Goal: Information Seeking & Learning: Check status

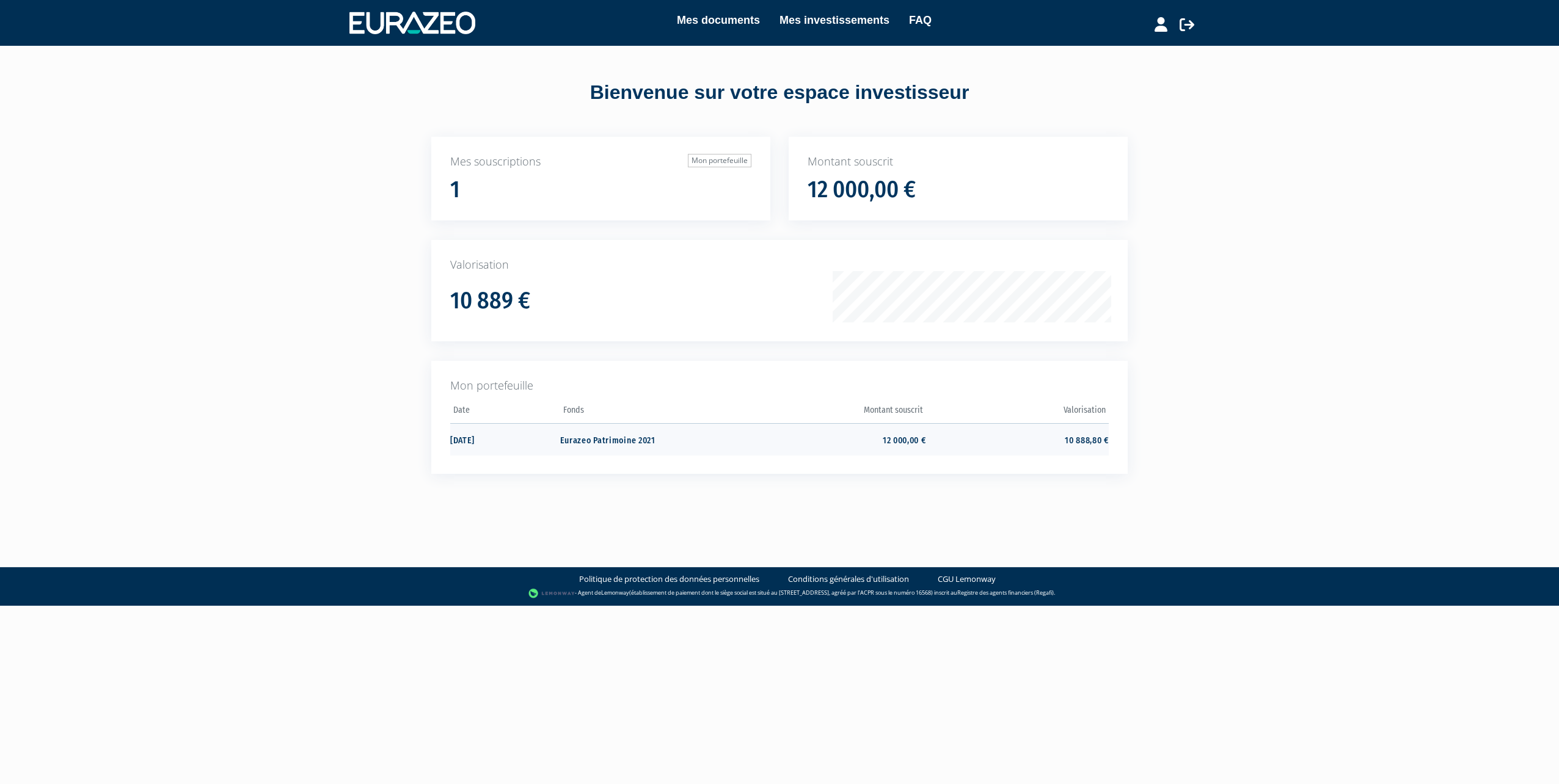
click at [694, 443] on td "Eurazeo Patrimoine 2021" at bounding box center [651, 439] width 183 height 32
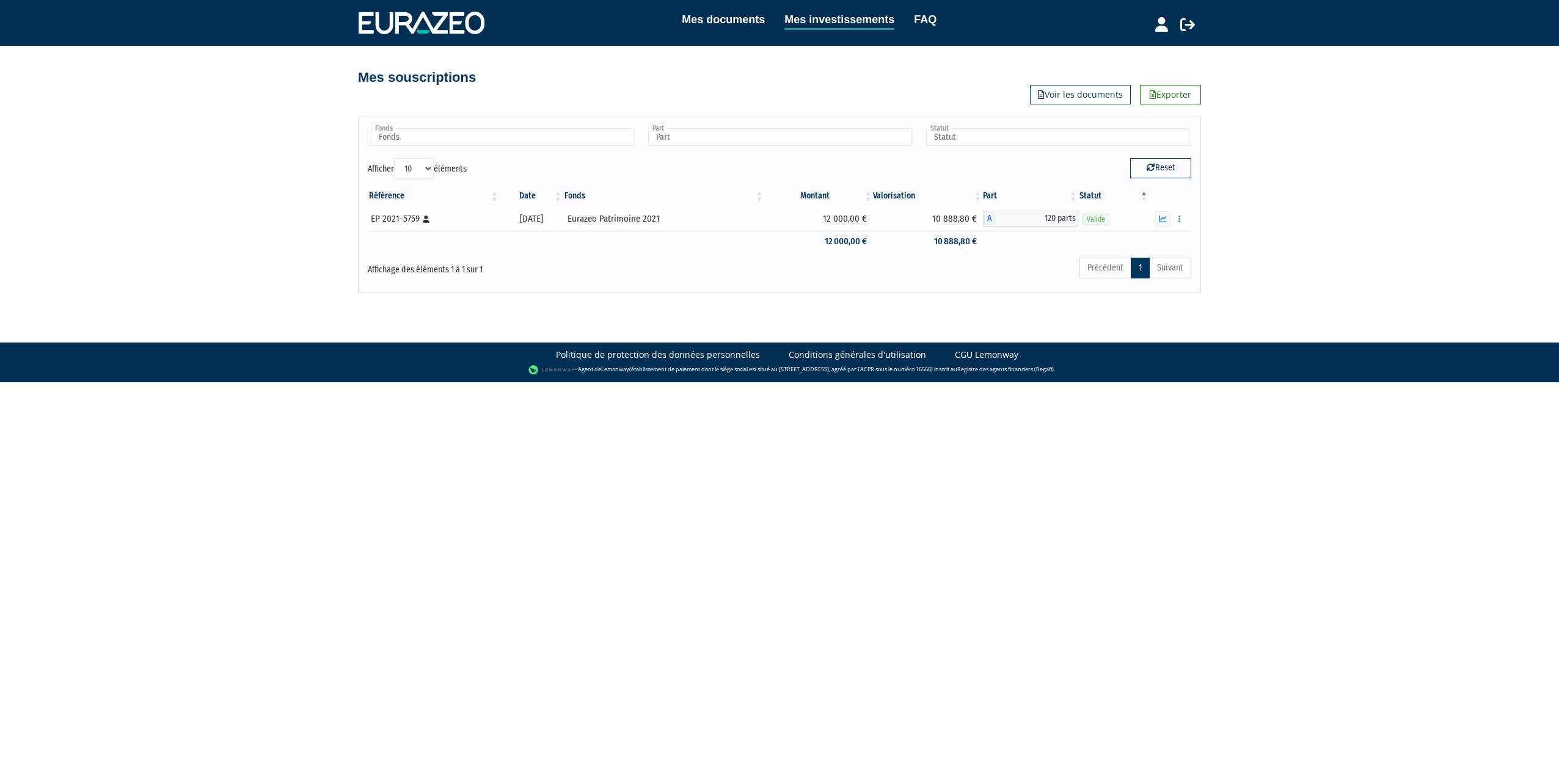
click at [645, 220] on div "Eurazeo Patrimoine 2021" at bounding box center [664, 219] width 193 height 13
click at [731, 139] on input "text" at bounding box center [779, 137] width 263 height 18
click at [1048, 218] on span "120 parts" at bounding box center [1037, 218] width 83 height 16
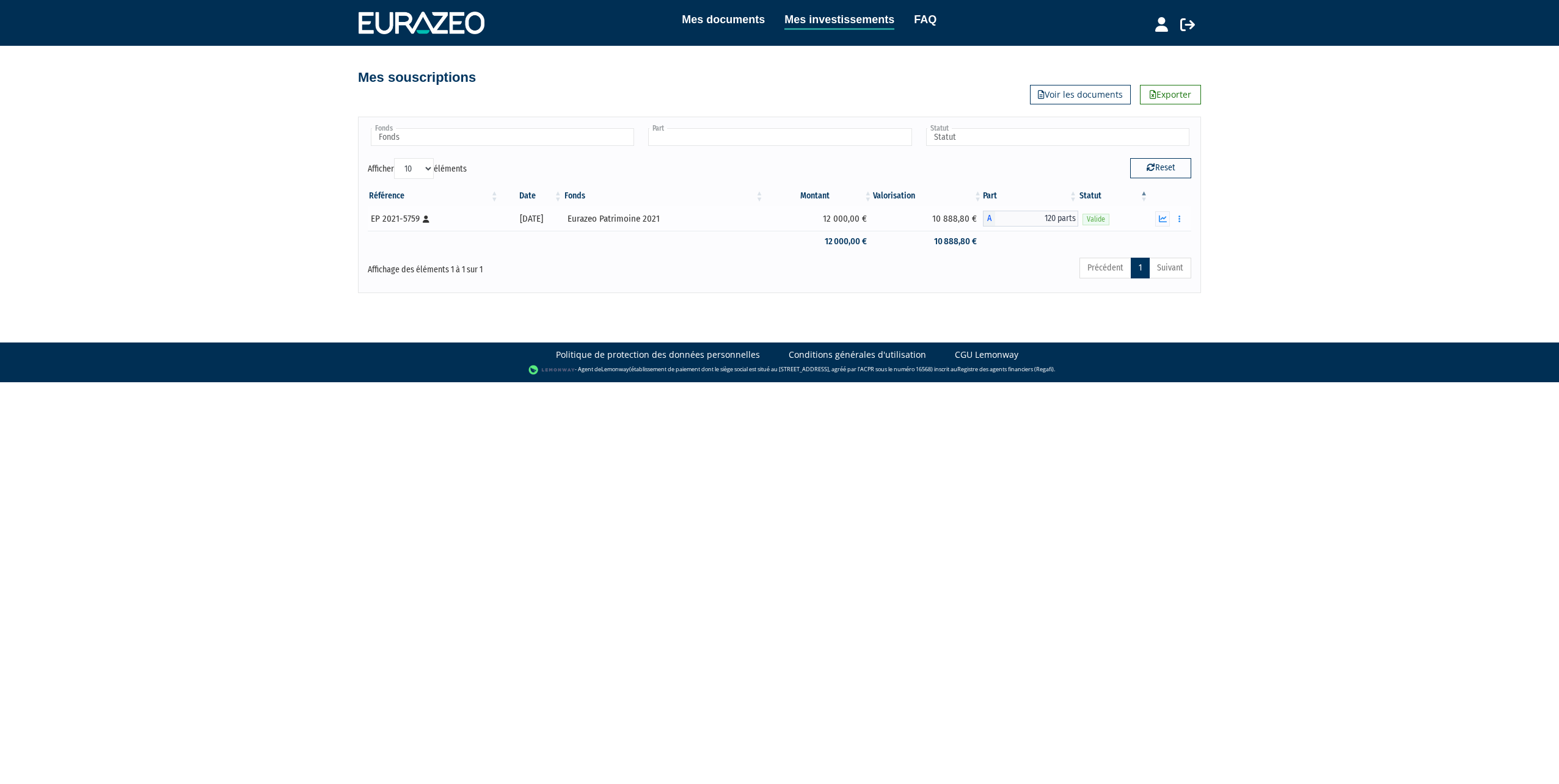
type input "Part"
click at [993, 217] on span "A" at bounding box center [988, 218] width 12 height 16
click at [1043, 216] on span "120 parts" at bounding box center [1037, 218] width 83 height 16
click at [1090, 216] on span "Valide" at bounding box center [1096, 220] width 27 height 12
click at [1167, 225] on button "button" at bounding box center [1162, 219] width 15 height 15
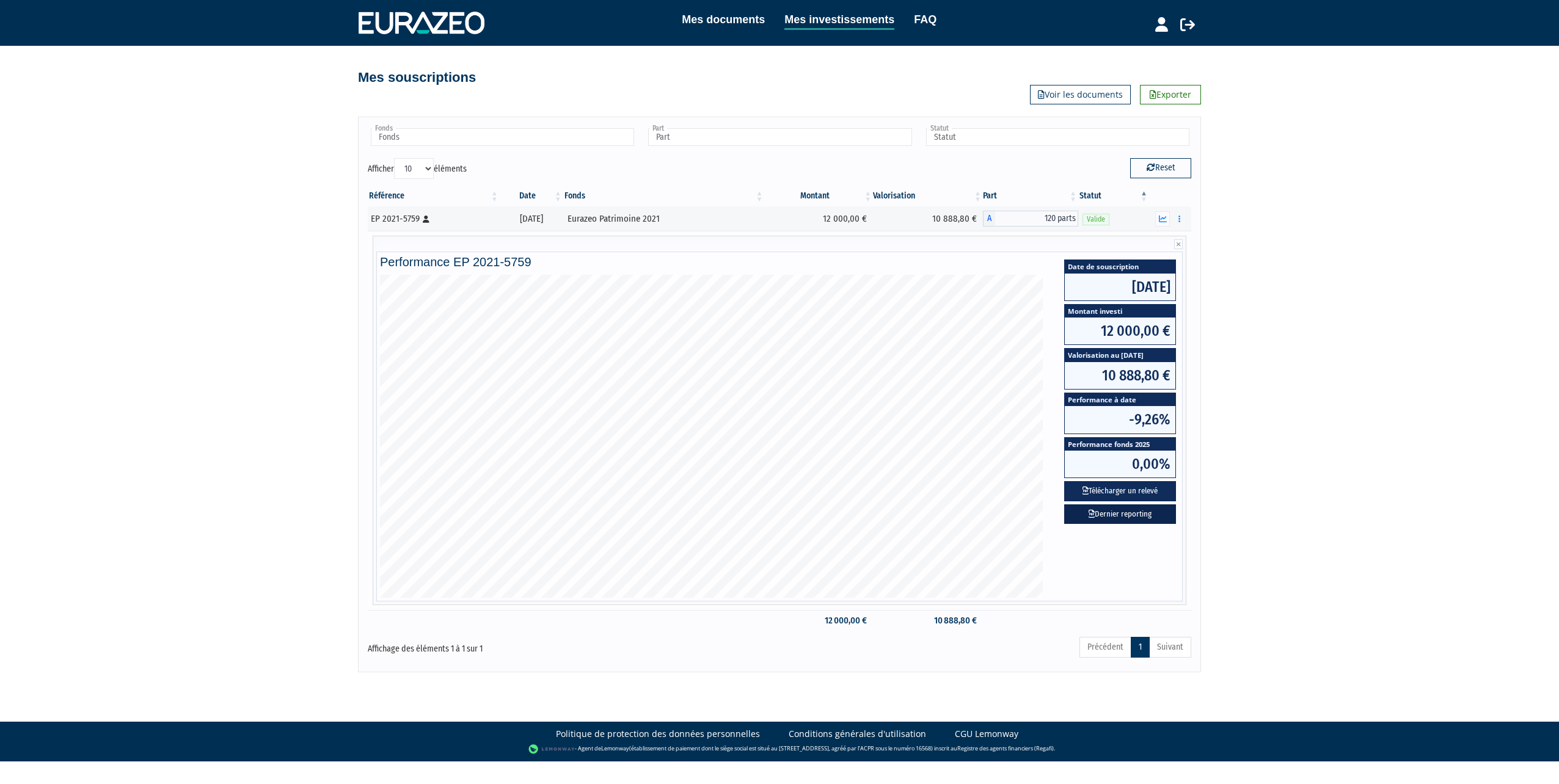
click at [1136, 514] on link "Dernier reporting" at bounding box center [1120, 514] width 112 height 20
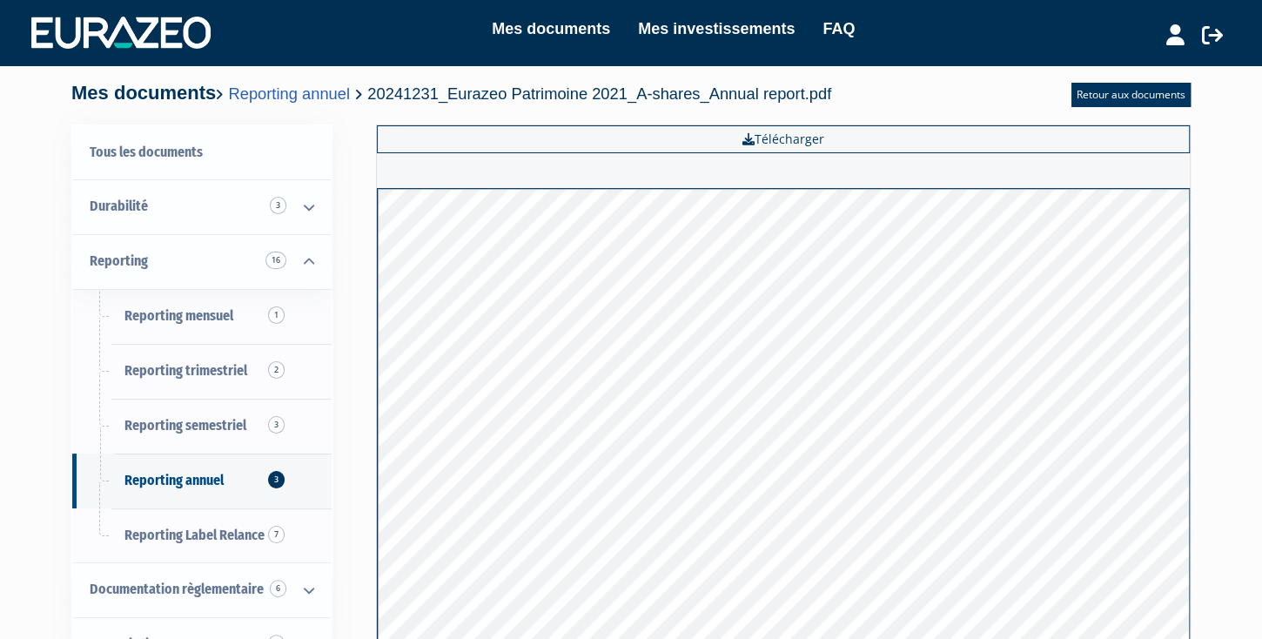
drag, startPoint x: 1221, startPoint y: 469, endPoint x: 1198, endPoint y: 200, distance: 269.9
